Goal: Information Seeking & Learning: Check status

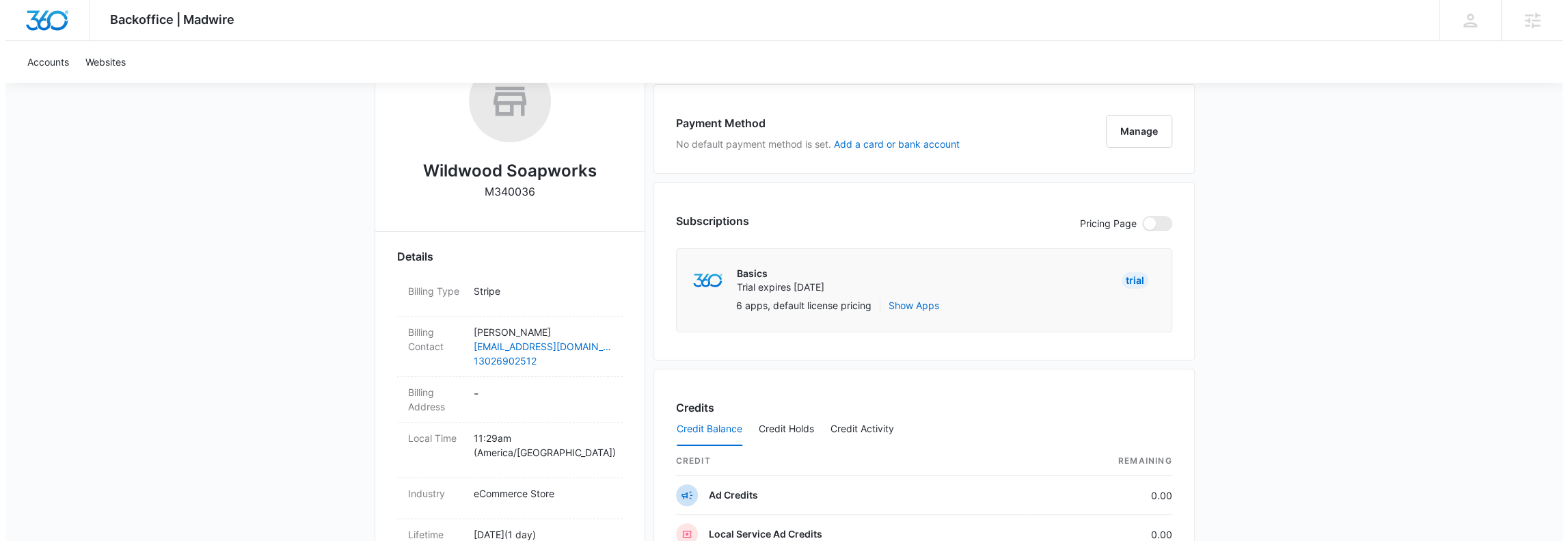
scroll to position [62, 0]
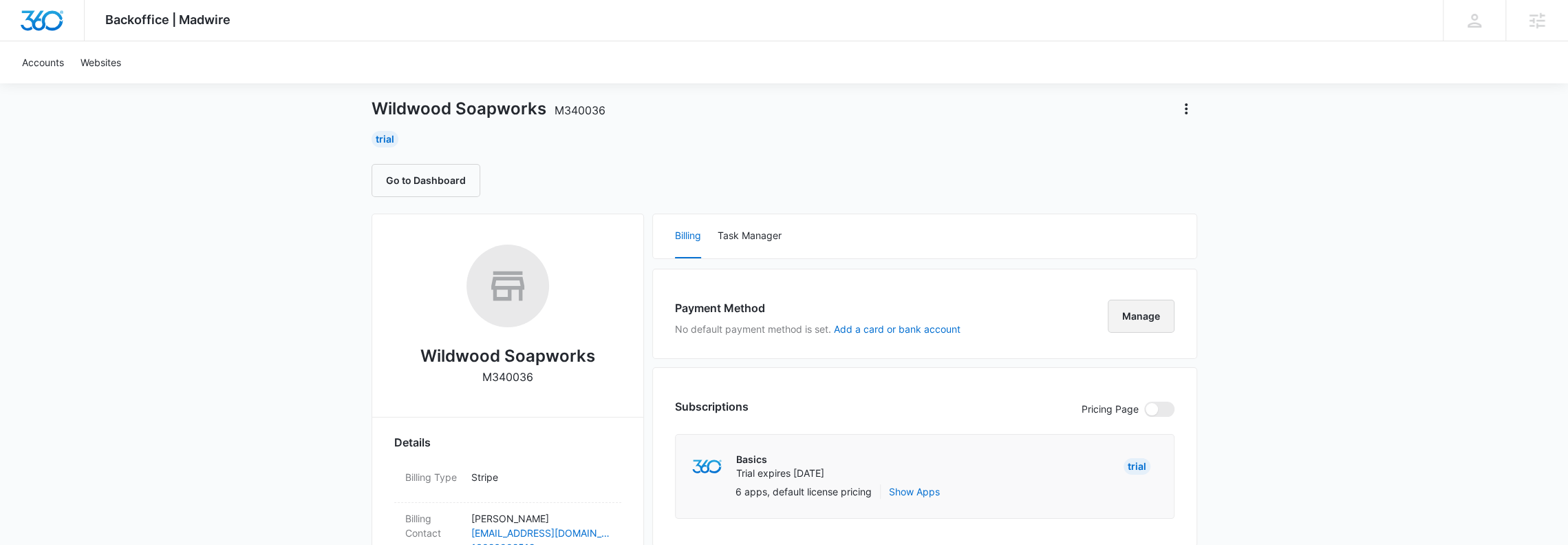
click at [1146, 318] on button "Manage" at bounding box center [1141, 316] width 67 height 33
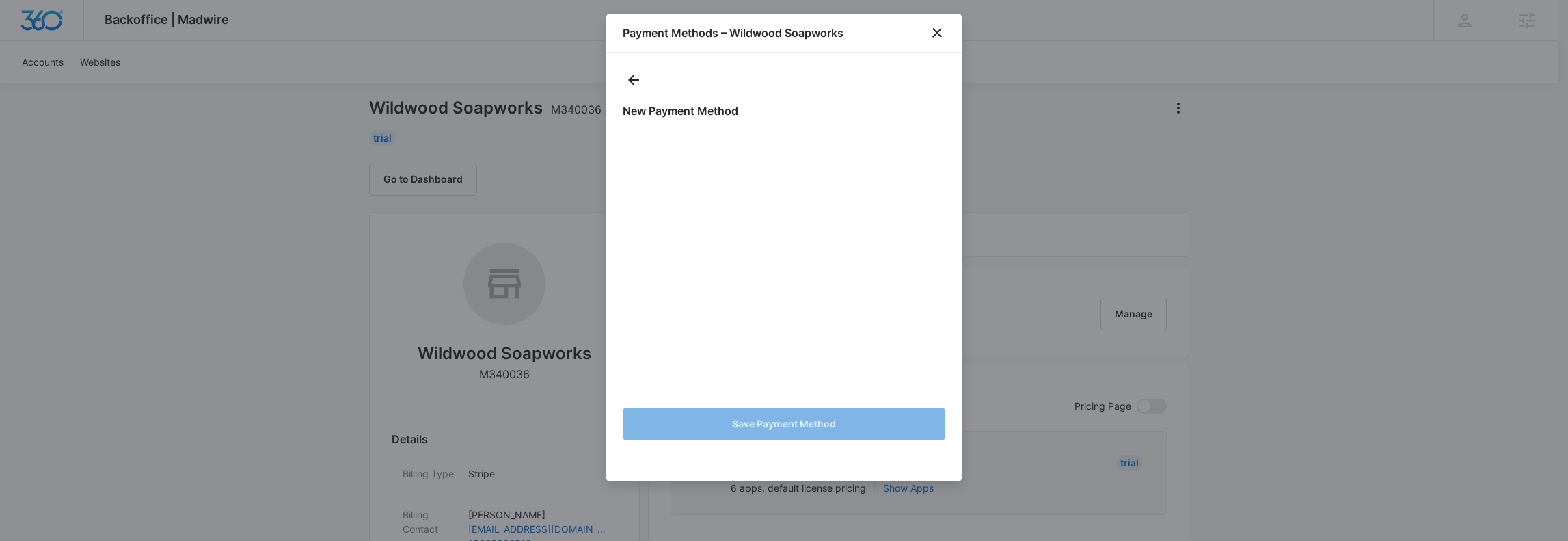
click at [399, 379] on div at bounding box center [784, 270] width 1568 height 541
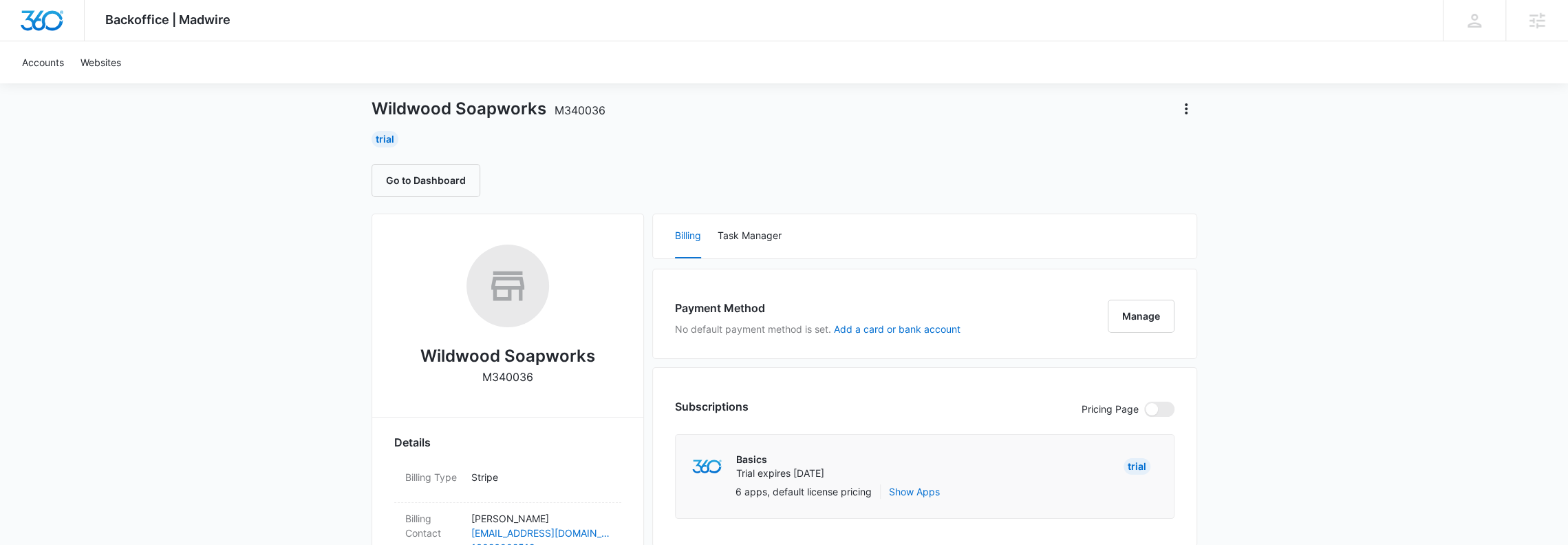
click at [1140, 315] on button "Manage" at bounding box center [1141, 316] width 67 height 33
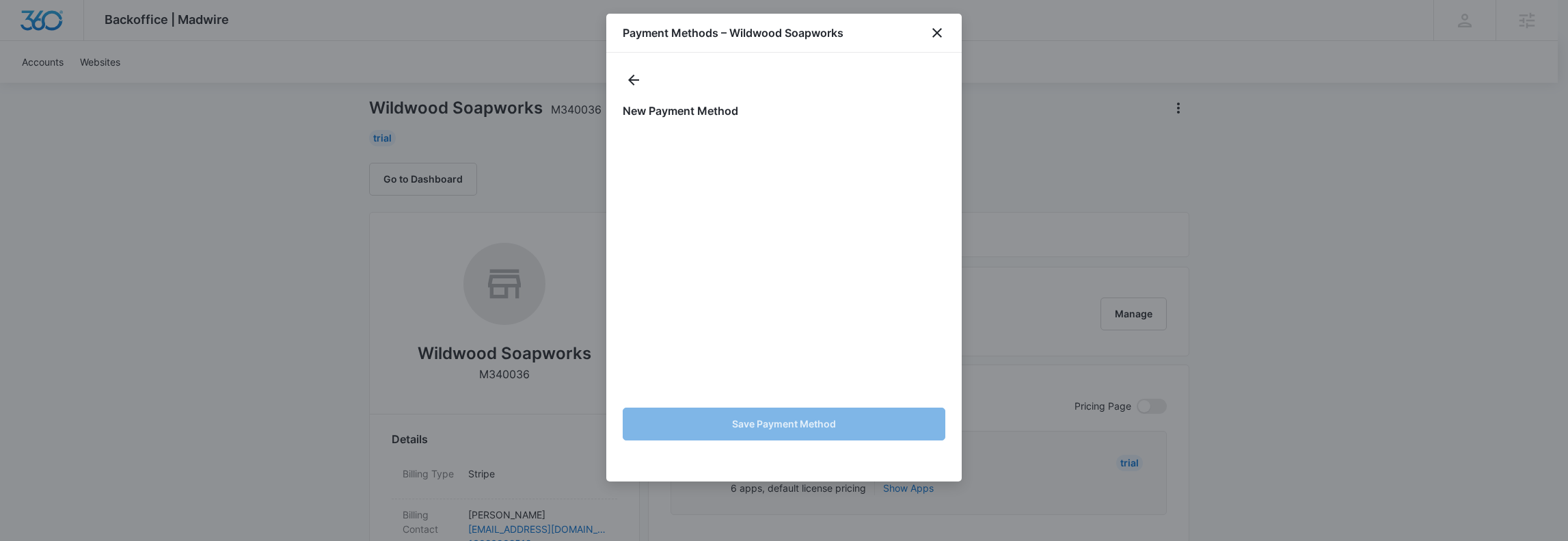
click at [811, 45] on div "Payment Methods – Wildwood Soapworks" at bounding box center [784, 33] width 356 height 39
click at [816, 37] on h1 "Payment Methods – Wildwood Soapworks" at bounding box center [733, 33] width 221 height 16
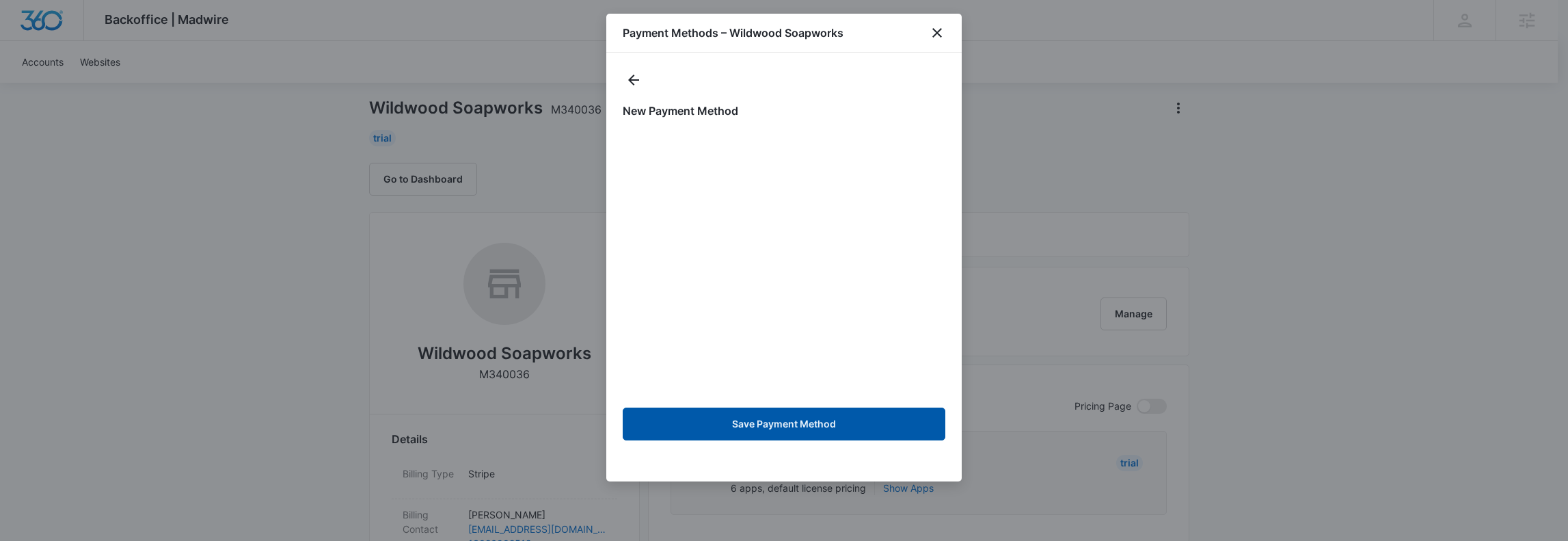
click at [772, 416] on button "Save Payment Method" at bounding box center [784, 424] width 323 height 33
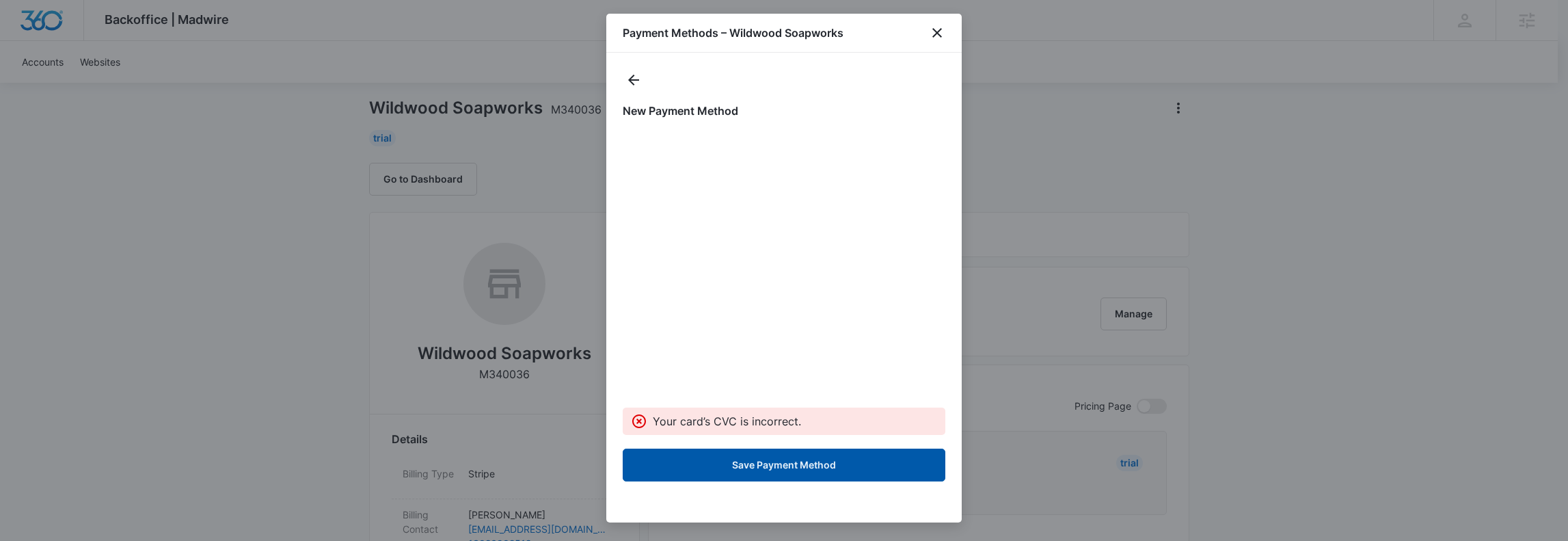
click at [736, 469] on button "Save Payment Method" at bounding box center [784, 465] width 323 height 33
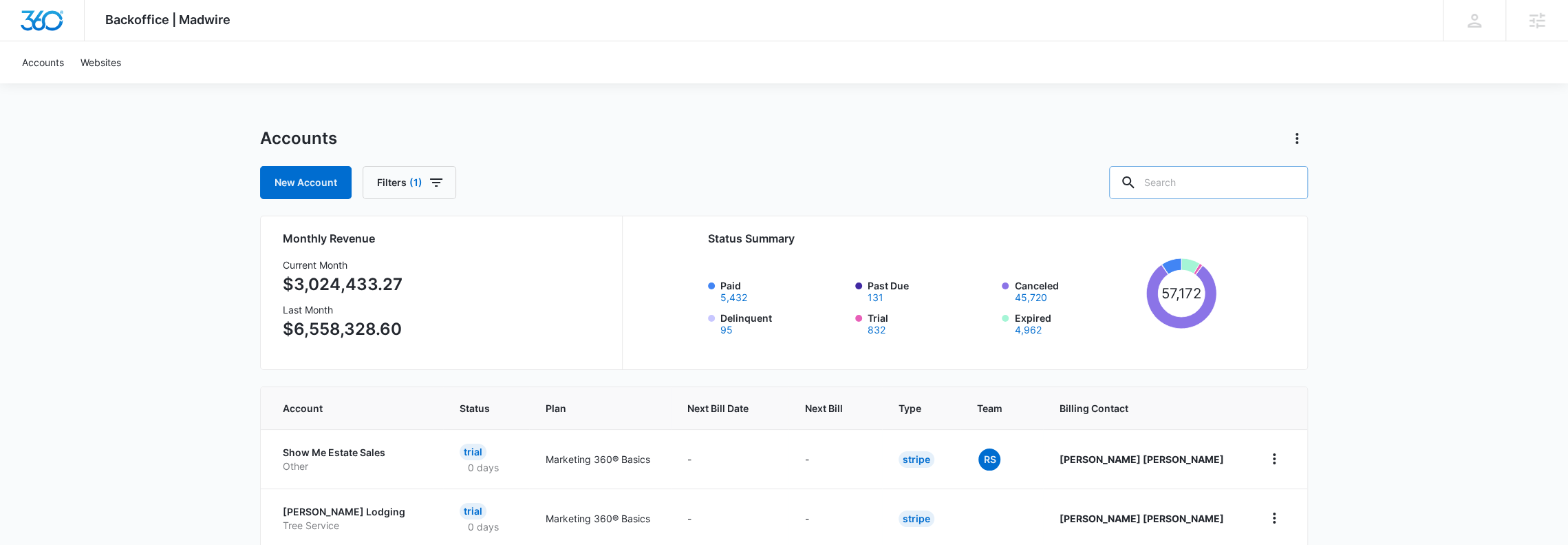
click at [1187, 190] on input "text" at bounding box center [1208, 182] width 199 height 33
type input "Sicame"
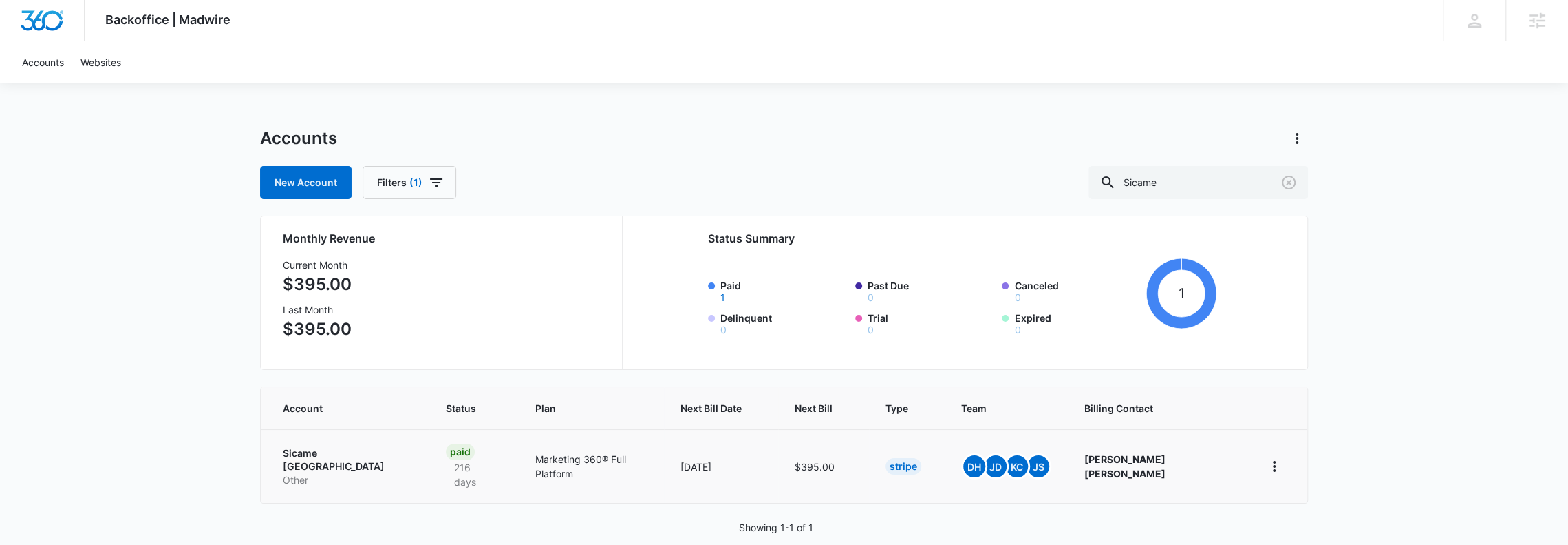
click at [319, 451] on p "Sicame North America" at bounding box center [348, 459] width 130 height 27
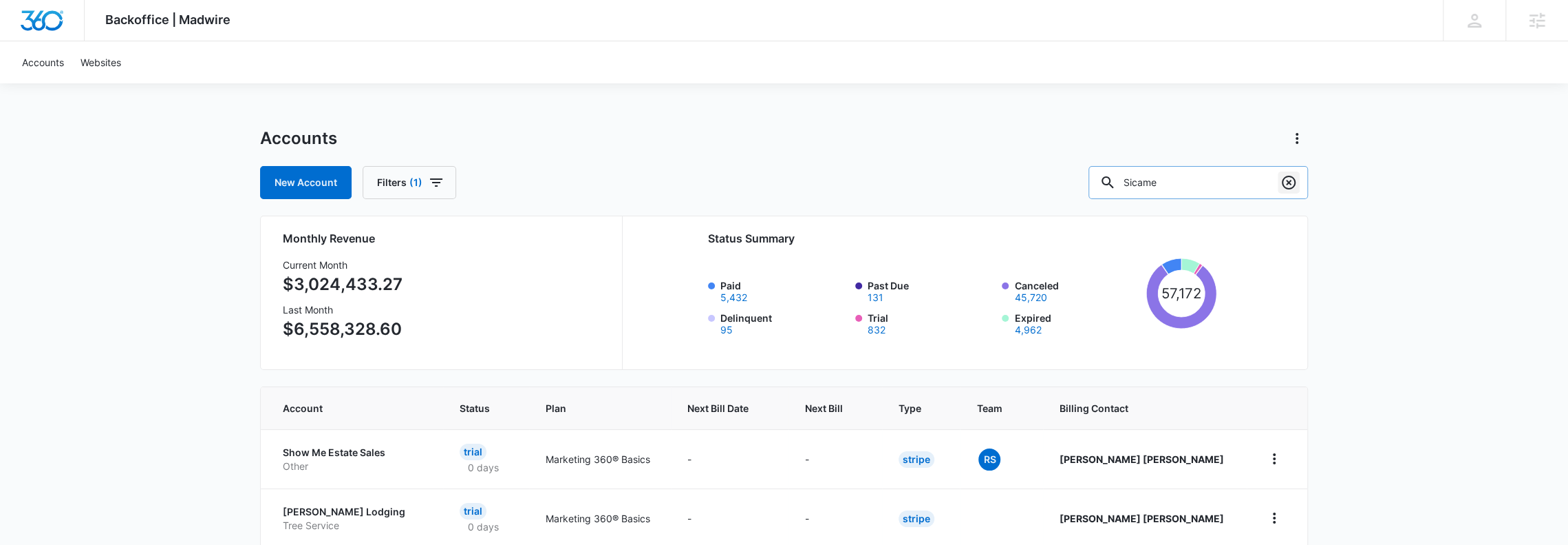
click at [1284, 180] on icon "Clear" at bounding box center [1289, 182] width 16 height 16
click at [1219, 179] on input "text" at bounding box center [1208, 182] width 199 height 33
click at [1197, 180] on input "text" at bounding box center [1208, 182] width 199 height 33
type input "Sicame"
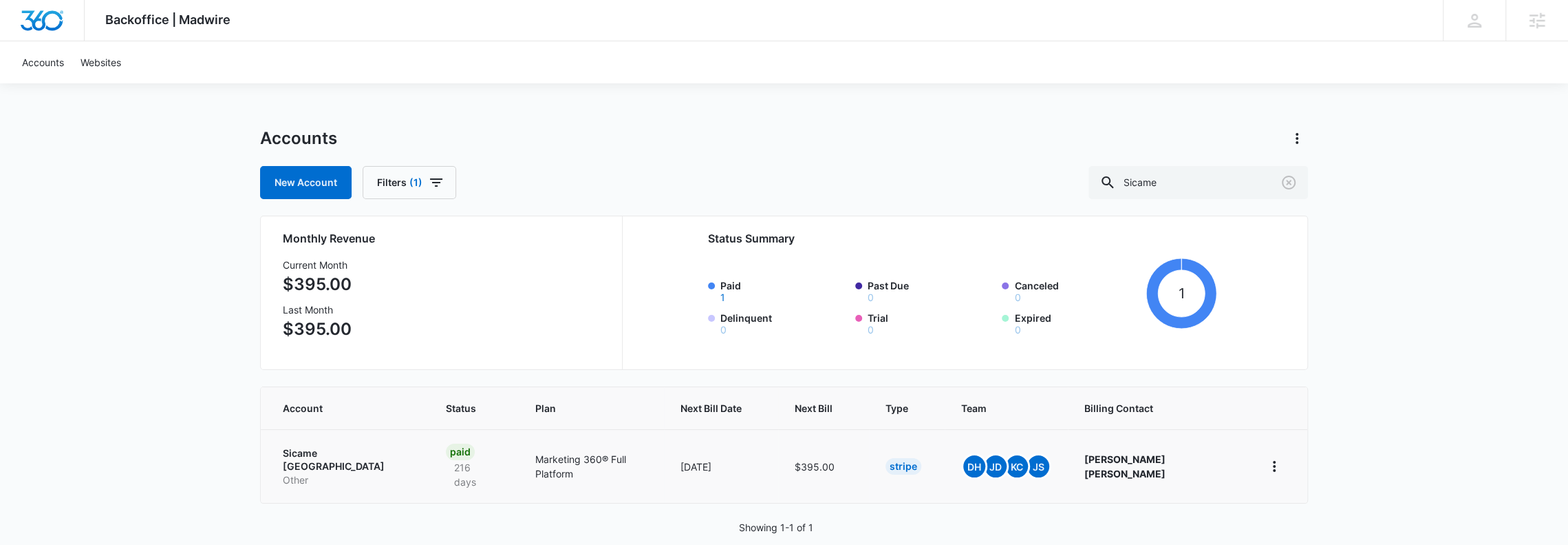
click at [322, 446] on p "Sicame North America" at bounding box center [348, 459] width 130 height 27
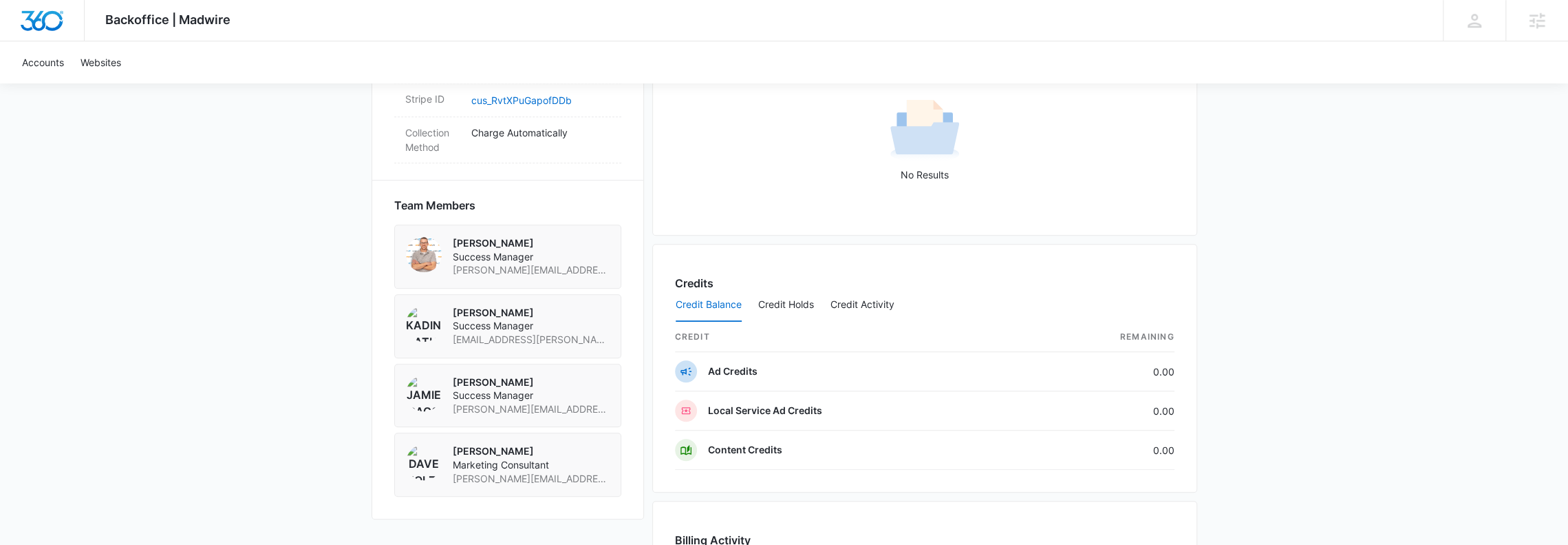
scroll to position [1396, 0]
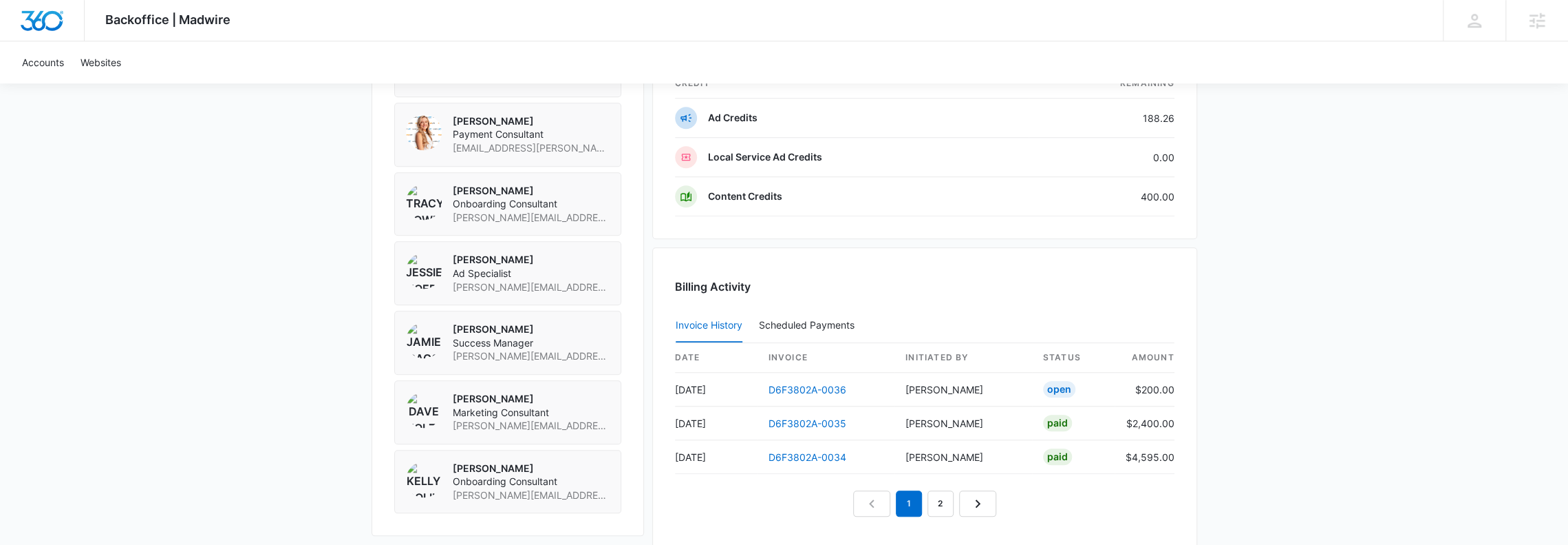
scroll to position [1102, 0]
click at [816, 383] on link "D6F3802A-0036" at bounding box center [807, 388] width 78 height 12
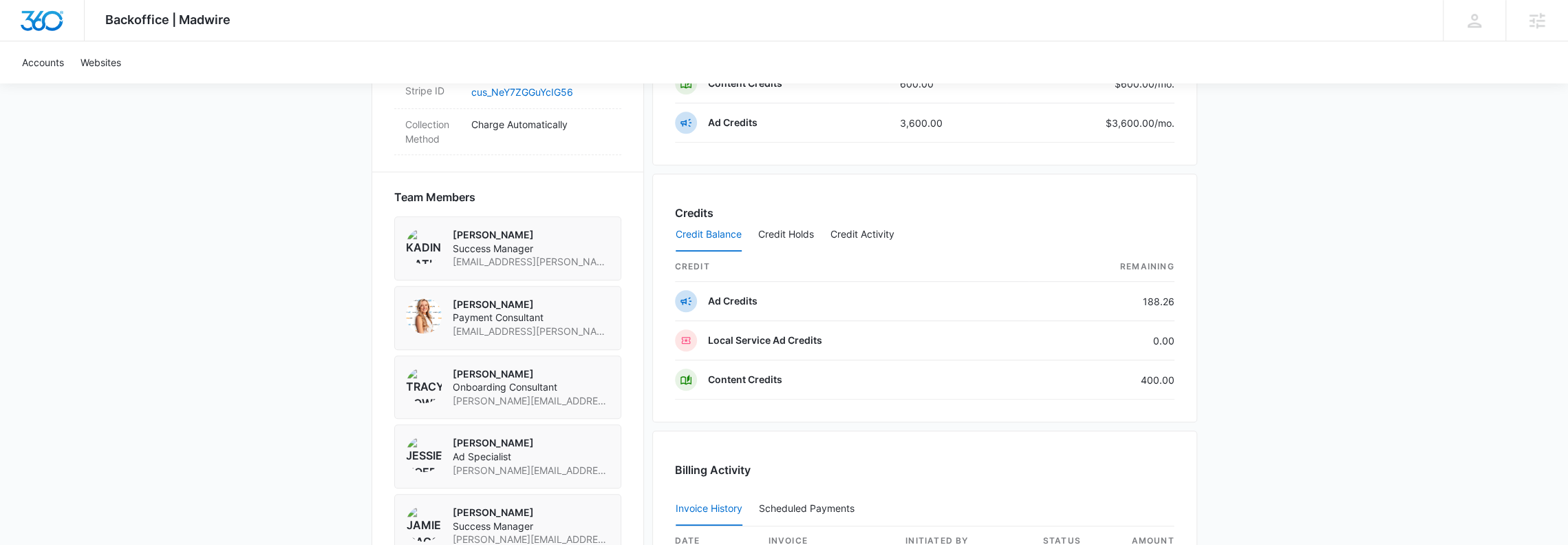
scroll to position [1102, 0]
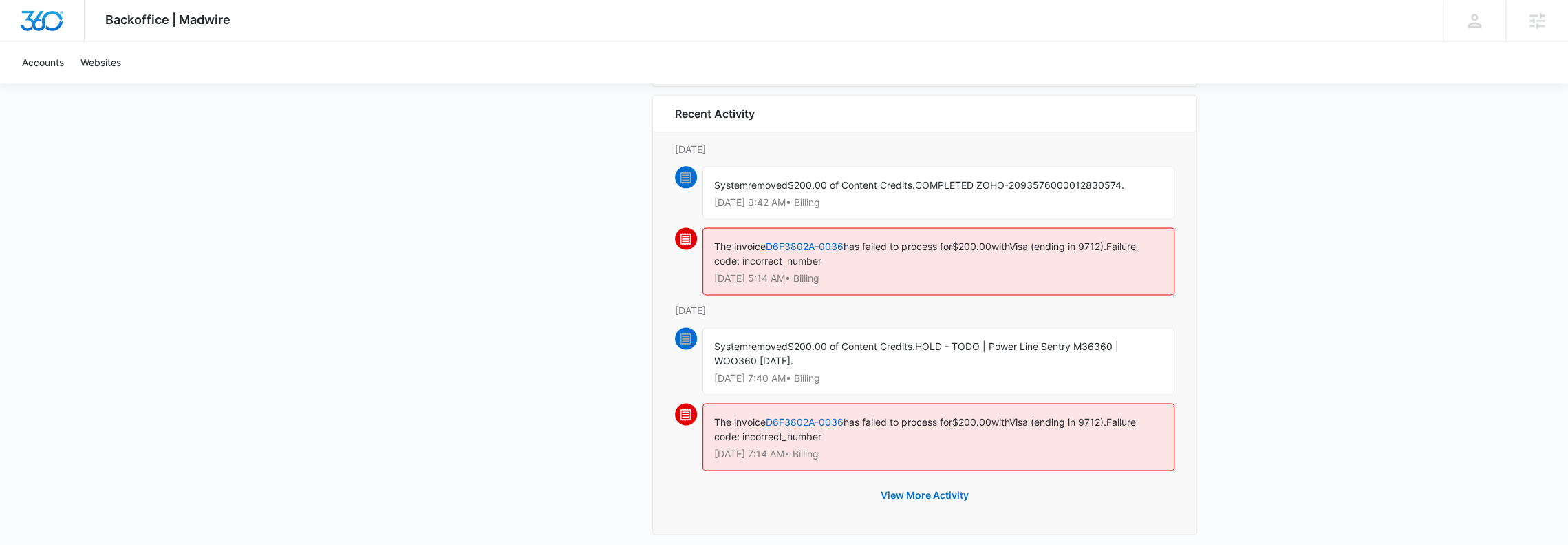
scroll to position [1575, 0]
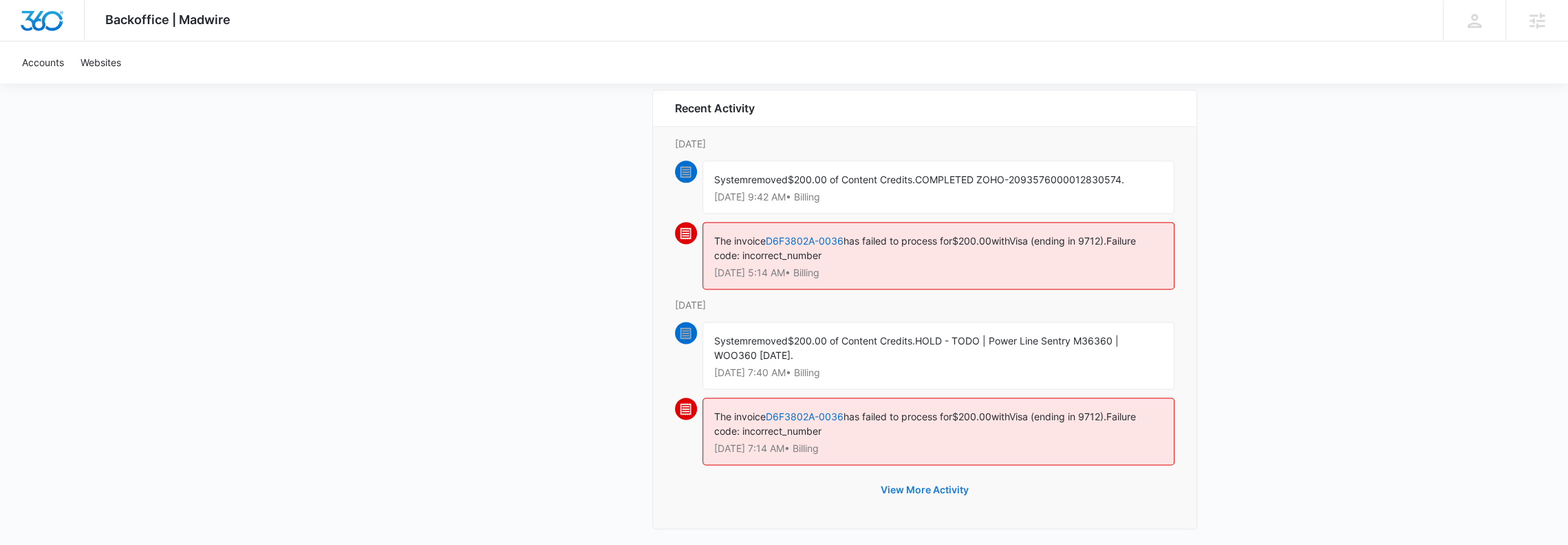
click at [929, 481] on button "View More Activity" at bounding box center [925, 489] width 115 height 33
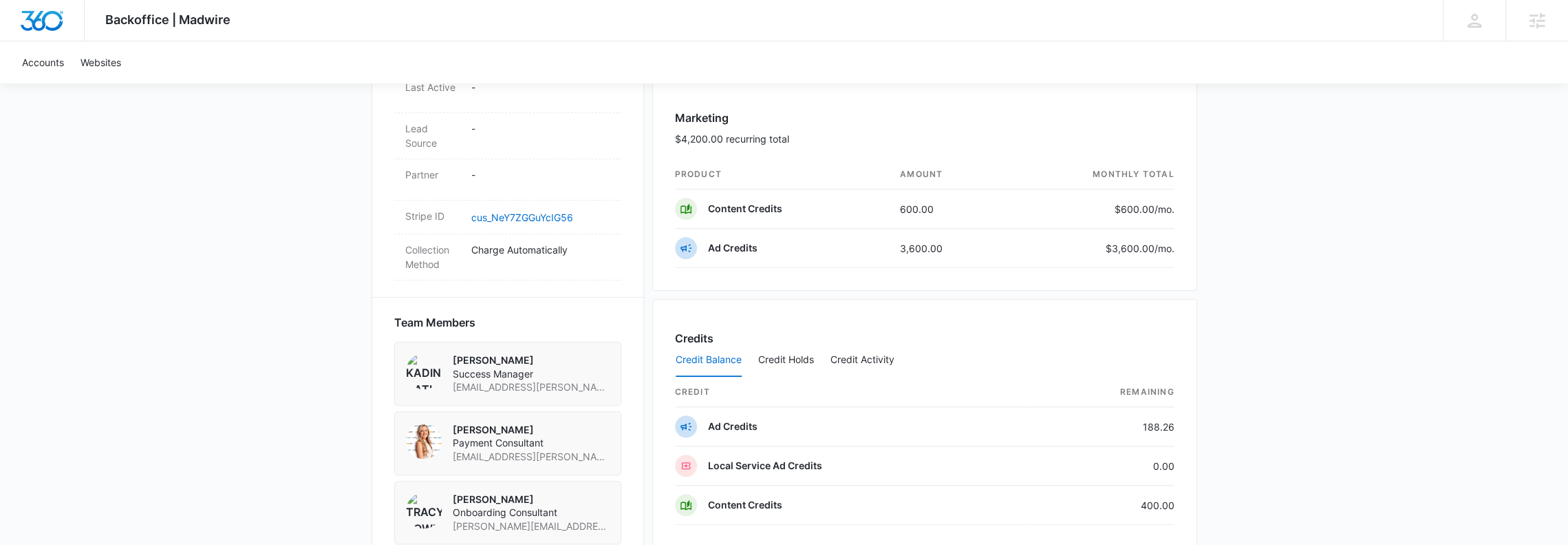
scroll to position [918, 0]
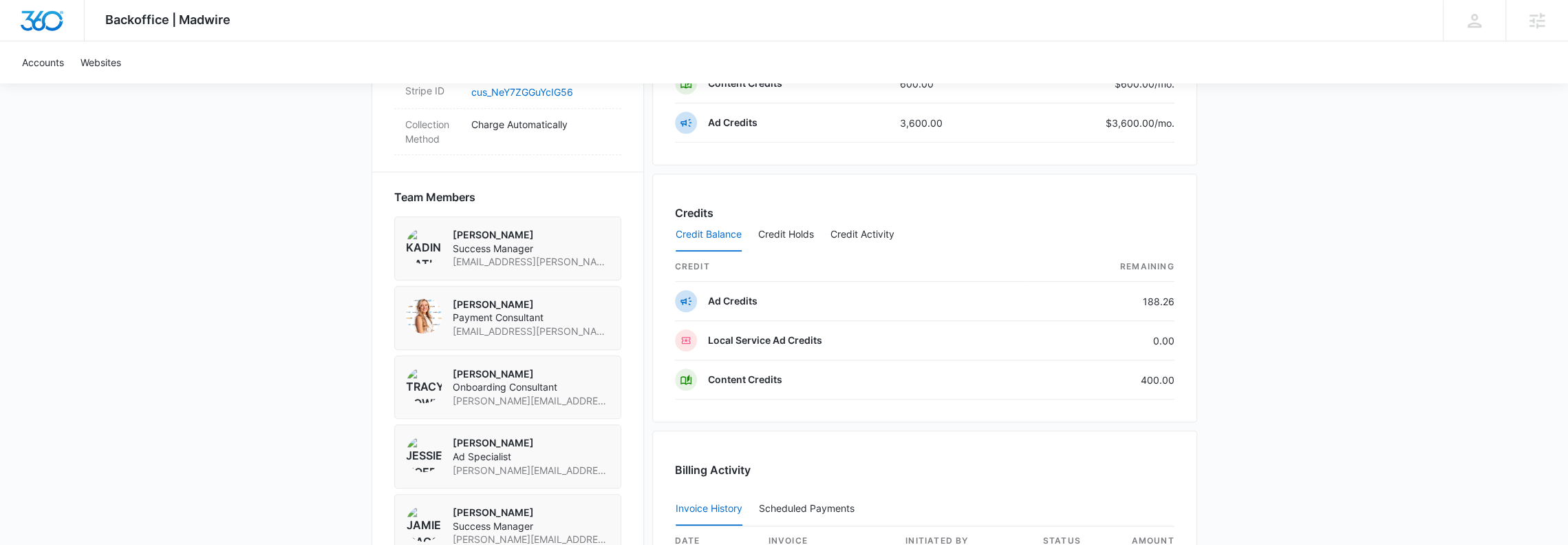
click at [143, 354] on div "Backoffice | Madwire Apps Settings DH [PERSON_NAME] [PERSON_NAME][EMAIL_ADDRESS…" at bounding box center [784, 147] width 1568 height 2131
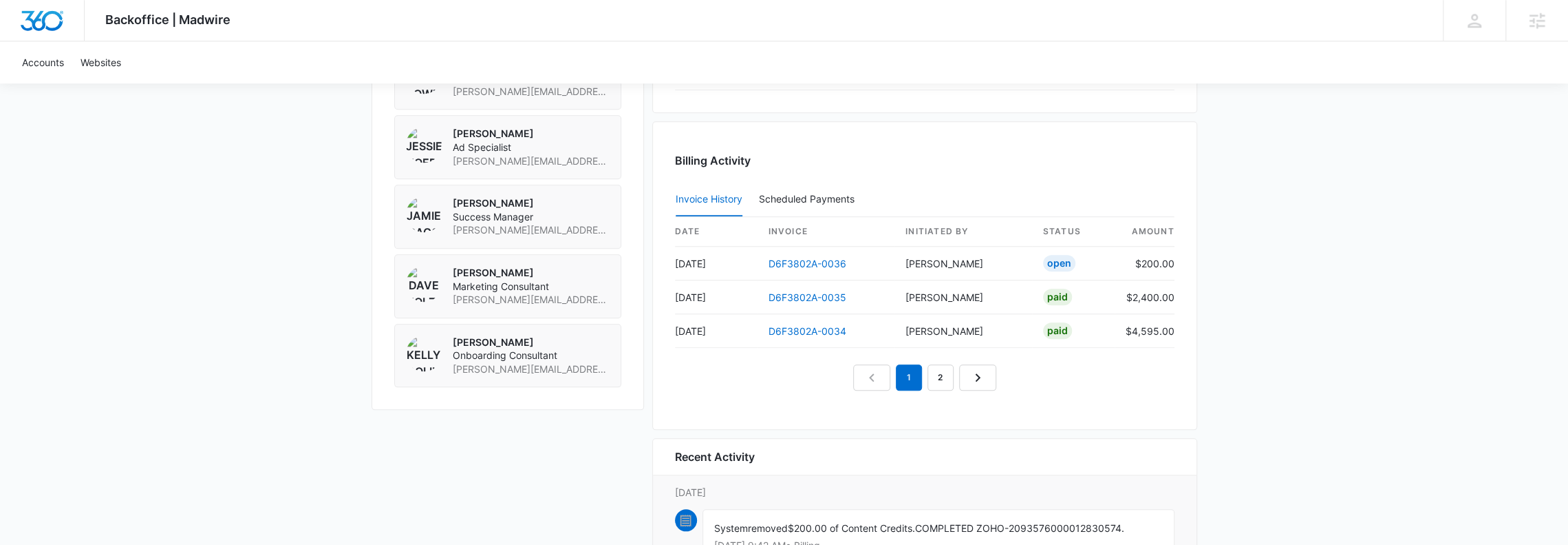
scroll to position [1468, 0]
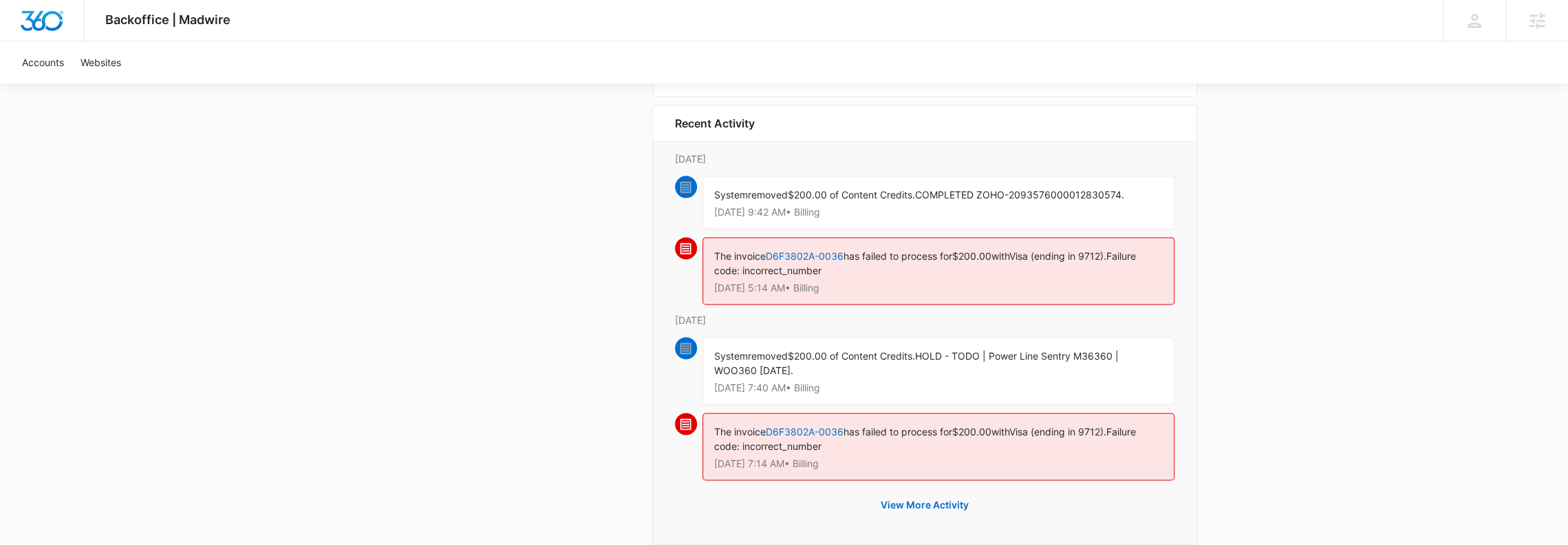
scroll to position [1575, 0]
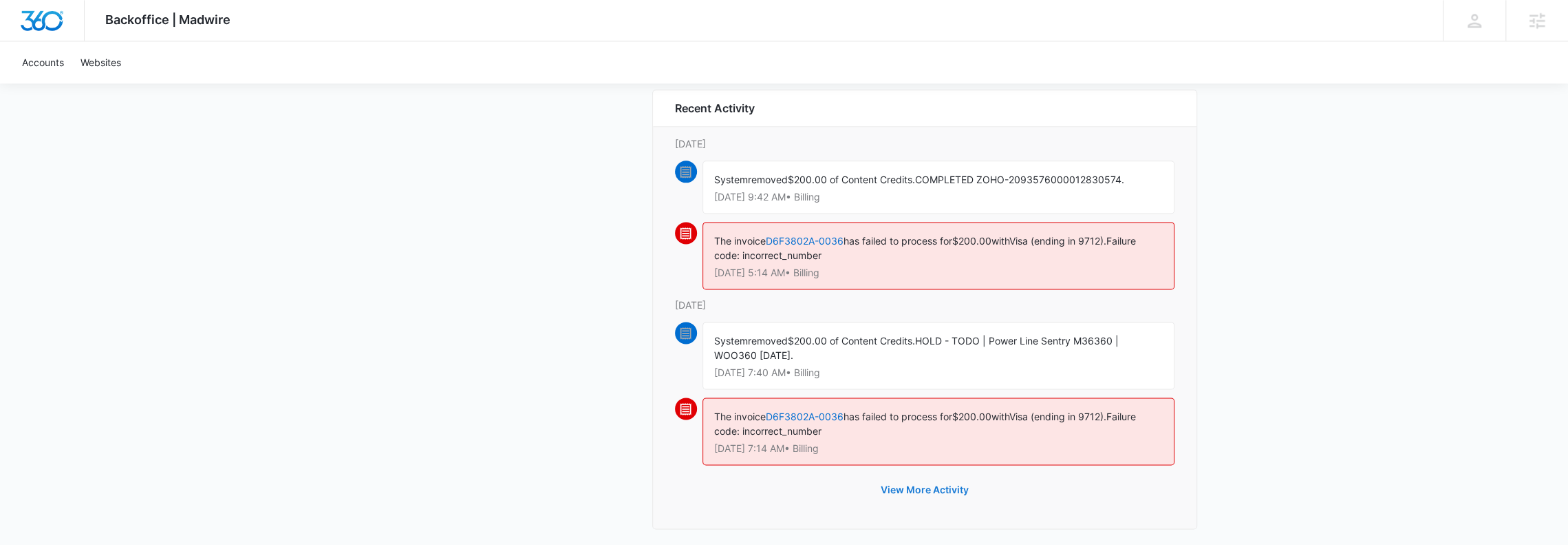
click at [914, 475] on button "View More Activity" at bounding box center [925, 489] width 115 height 33
